Goal: Navigation & Orientation: Find specific page/section

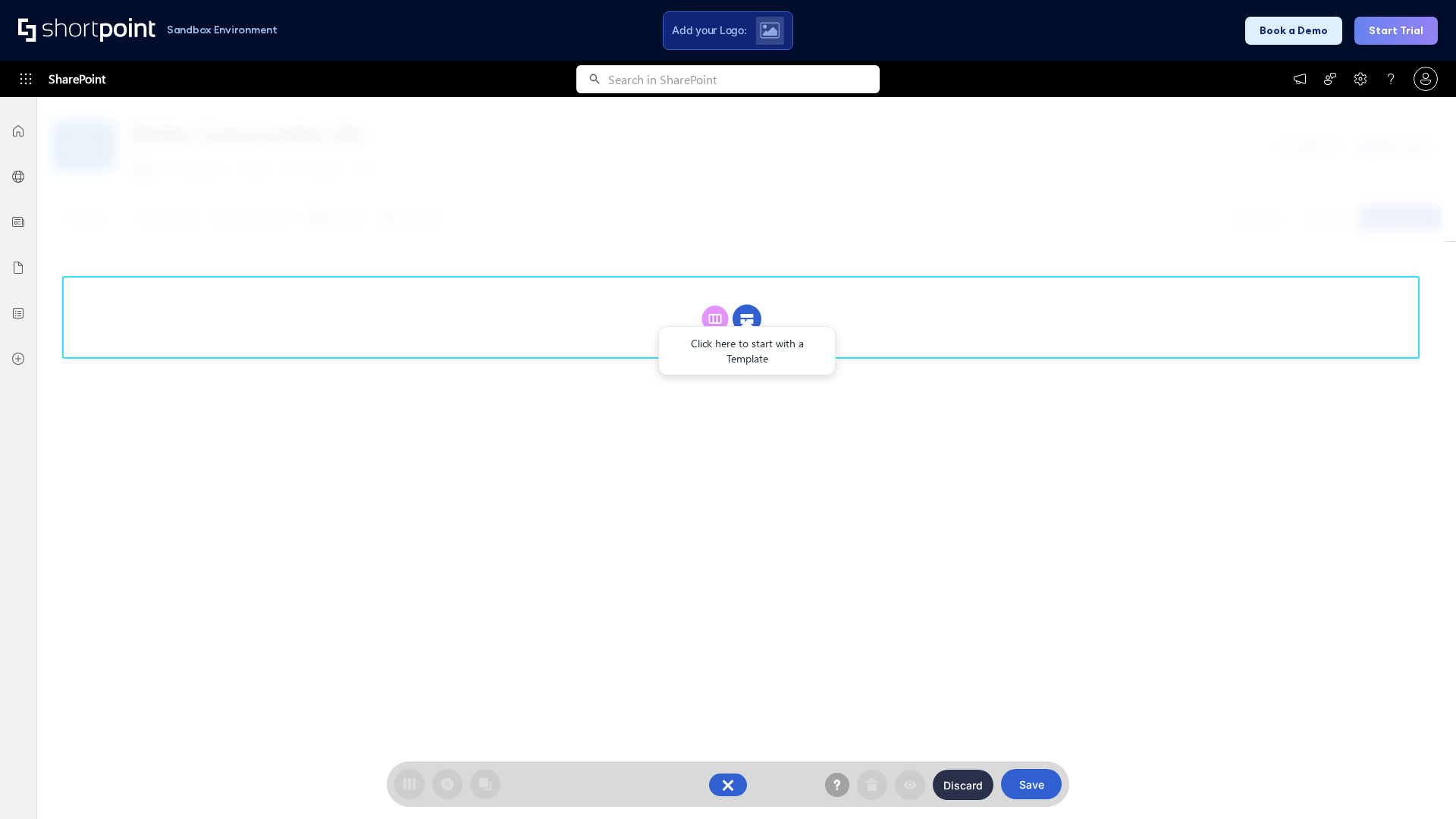
click at [747, 305] on circle at bounding box center [747, 319] width 29 height 29
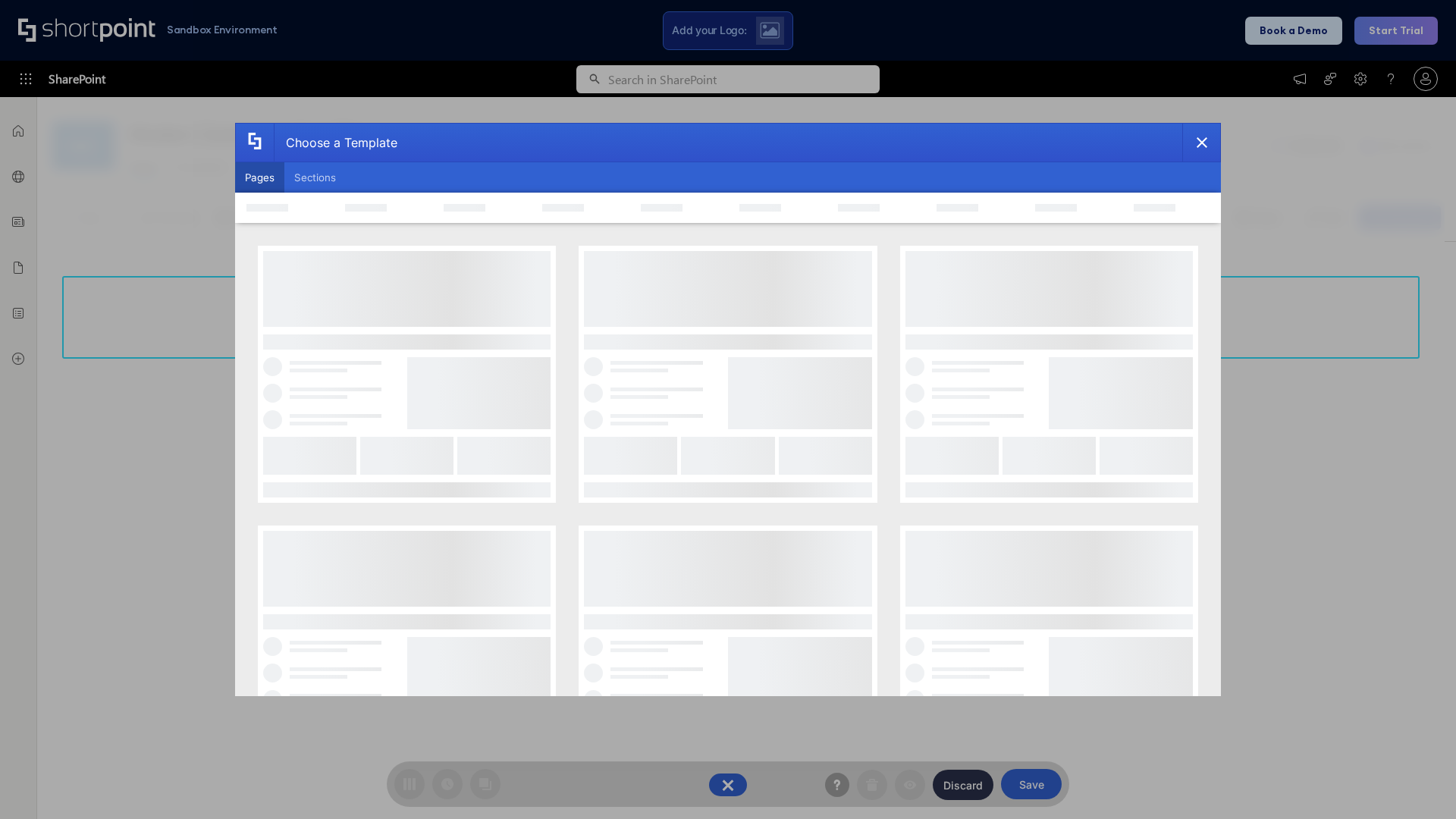
scroll to position [207, 0]
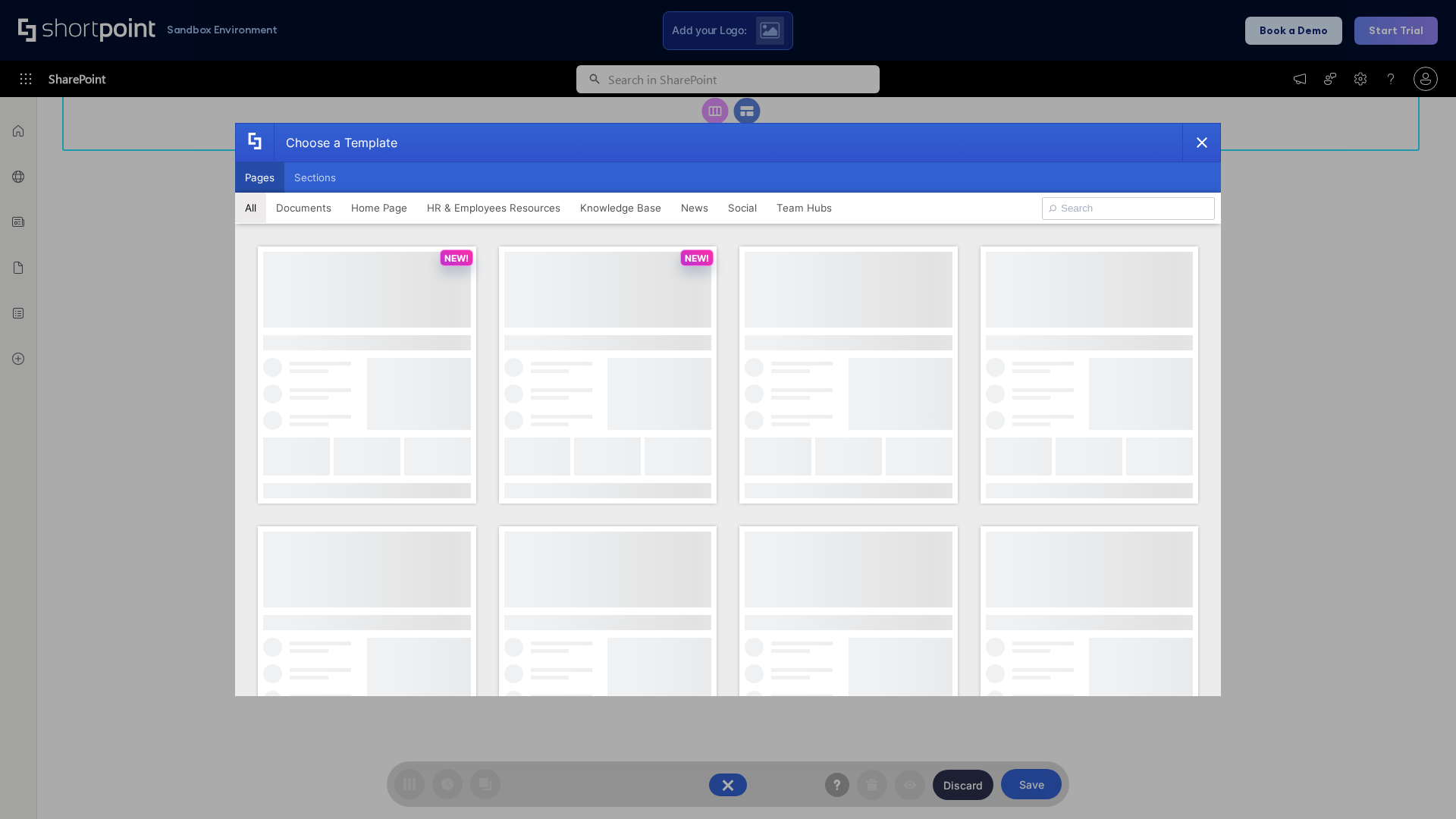
click at [260, 177] on button "Pages" at bounding box center [260, 177] width 49 height 30
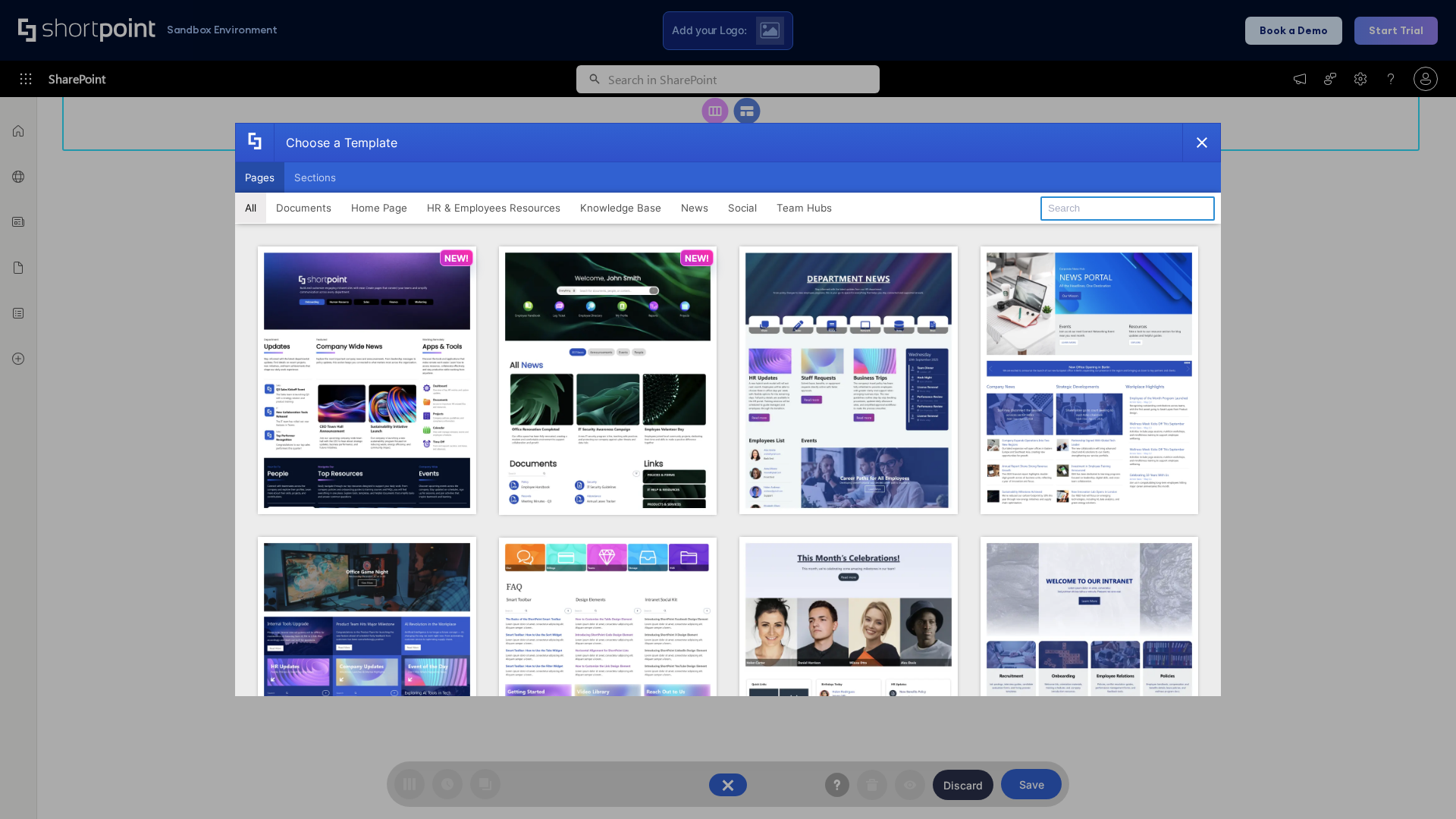
type input "Team Hub 4"
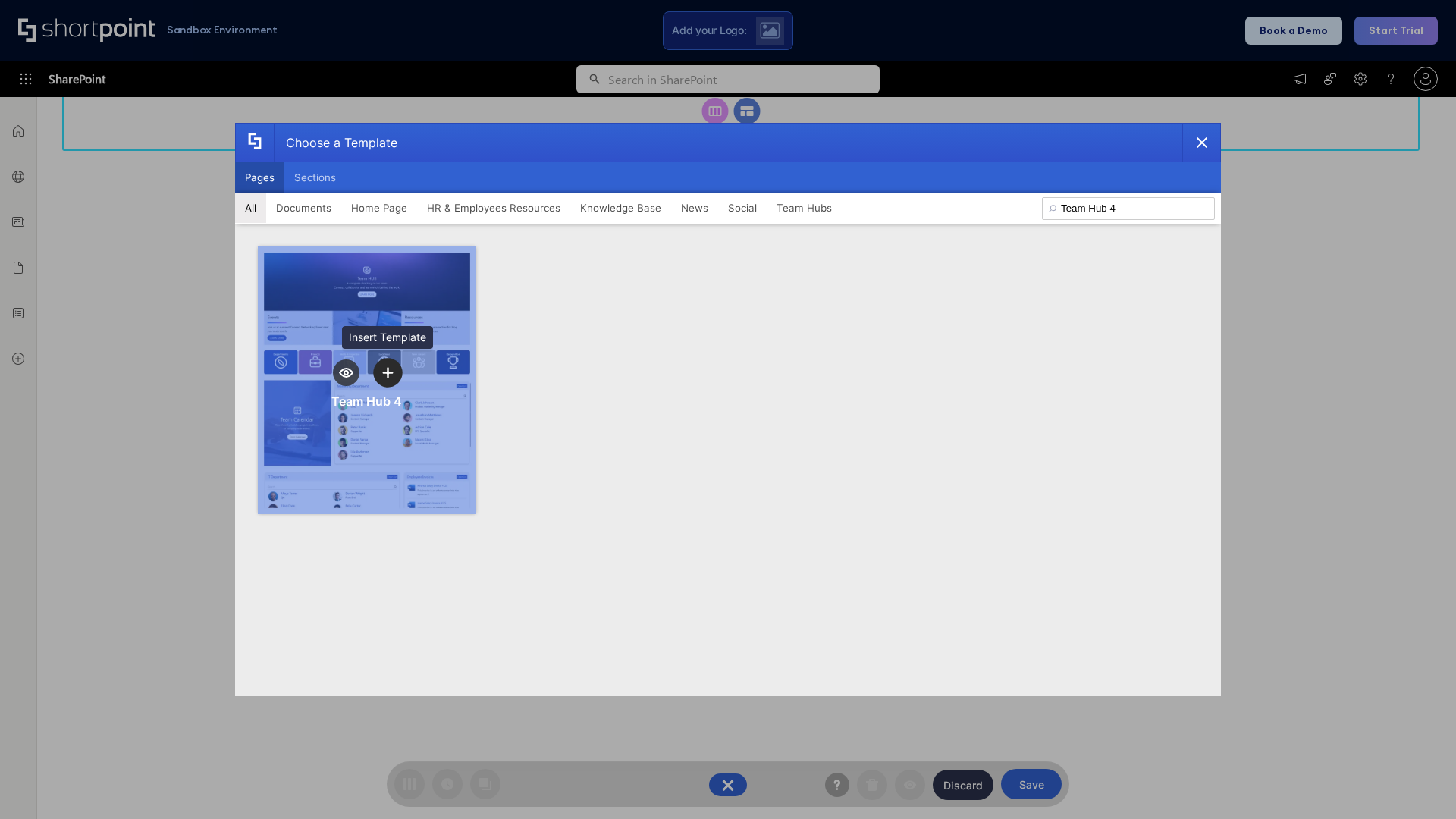
click at [388, 372] on icon "template selector" at bounding box center [387, 371] width 11 height 11
